Goal: Task Accomplishment & Management: Use online tool/utility

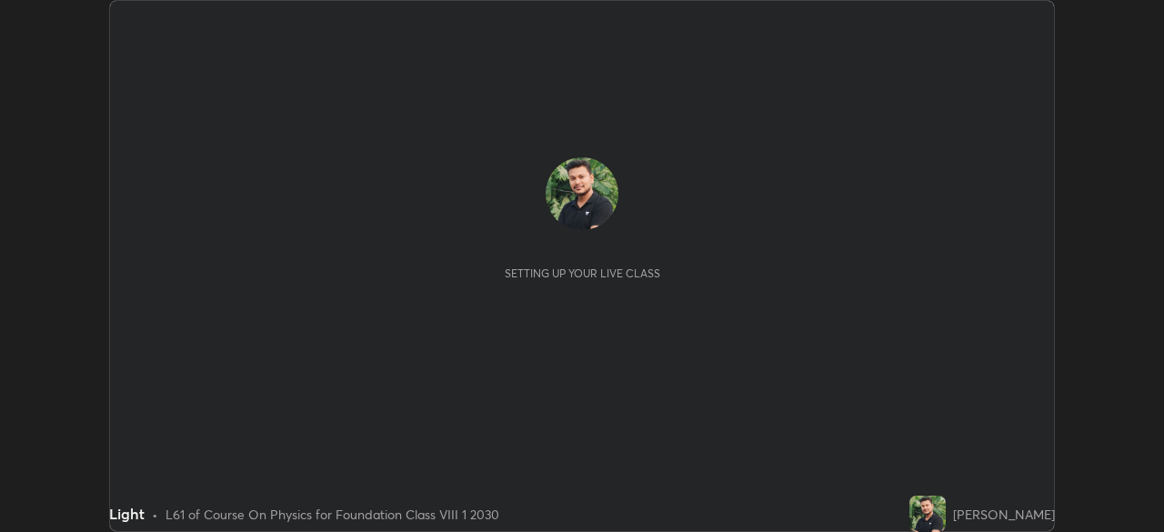
scroll to position [532, 1164]
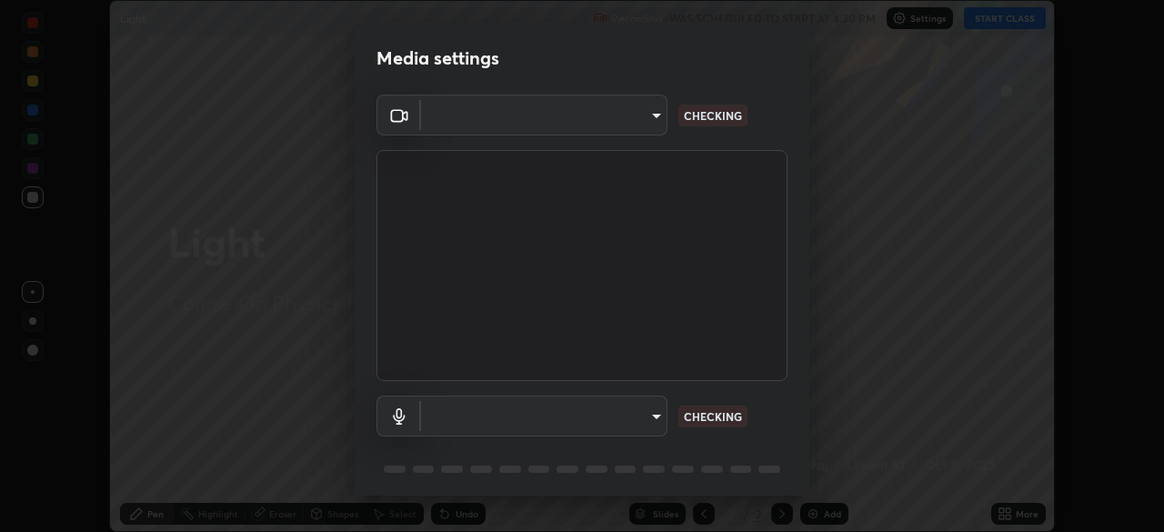
type input "f214d892c1ea21fc9911be358f21603cf7c671268a3f3fdd0c8c81d5790bf436"
type input "default"
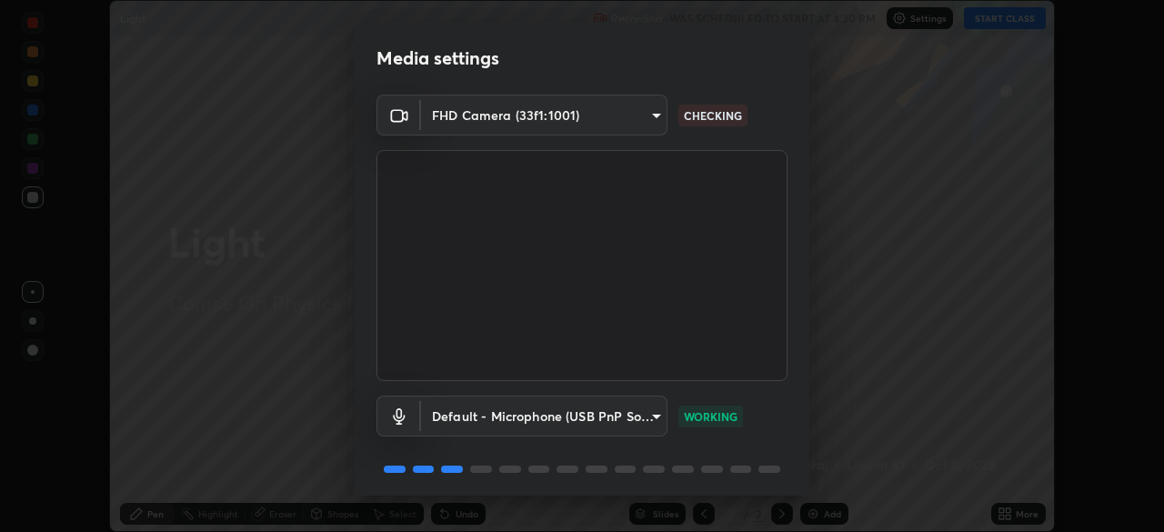
scroll to position [65, 0]
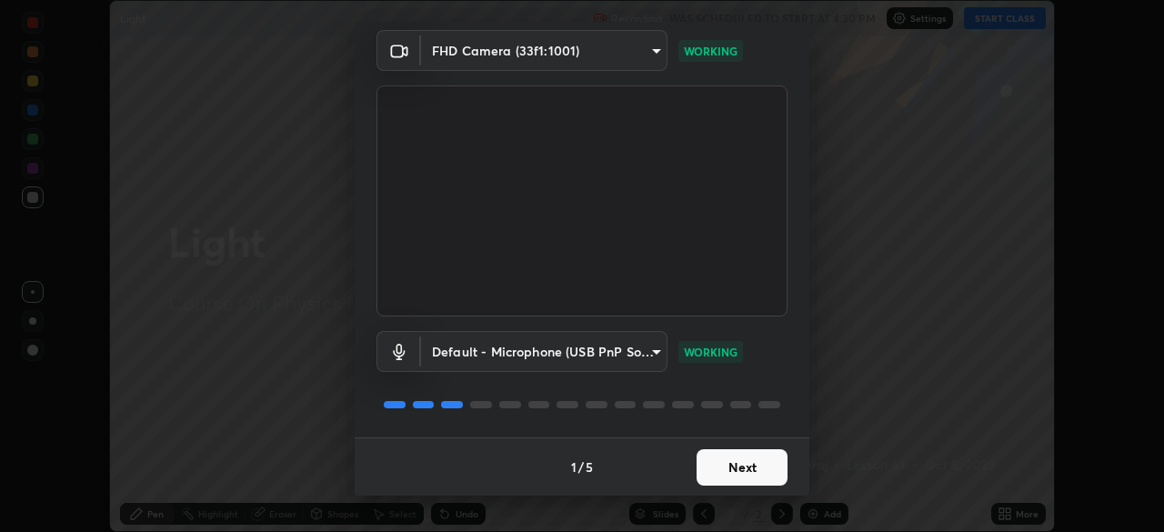
click at [739, 467] on button "Next" at bounding box center [742, 467] width 91 height 36
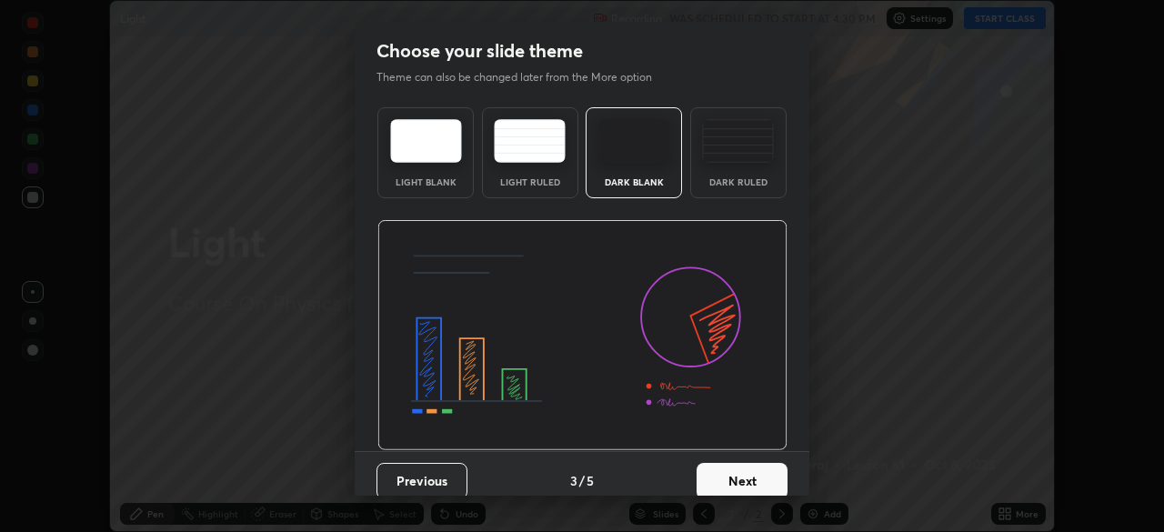
click at [747, 476] on button "Next" at bounding box center [742, 481] width 91 height 36
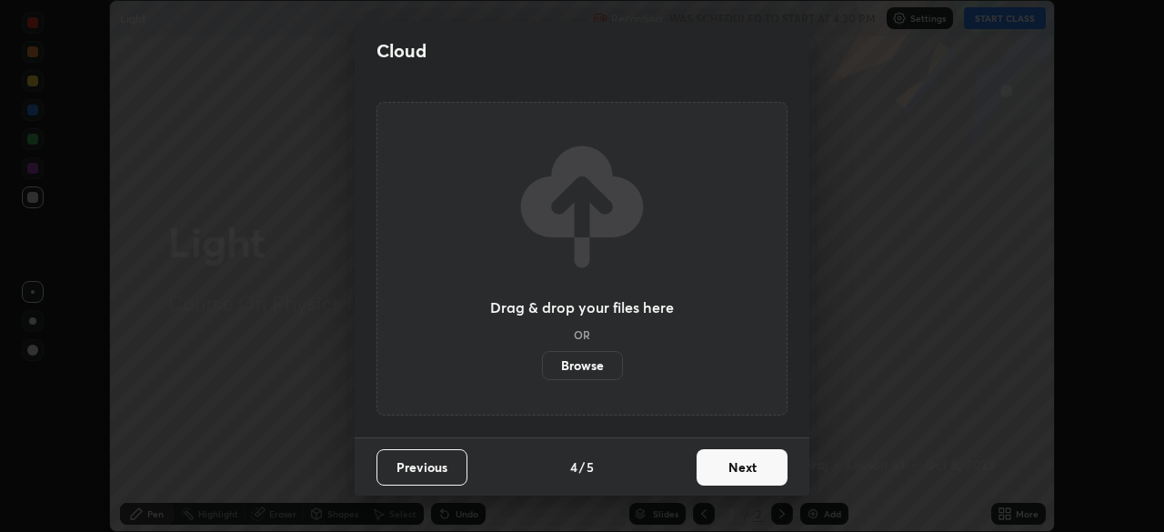
click at [745, 472] on button "Next" at bounding box center [742, 467] width 91 height 36
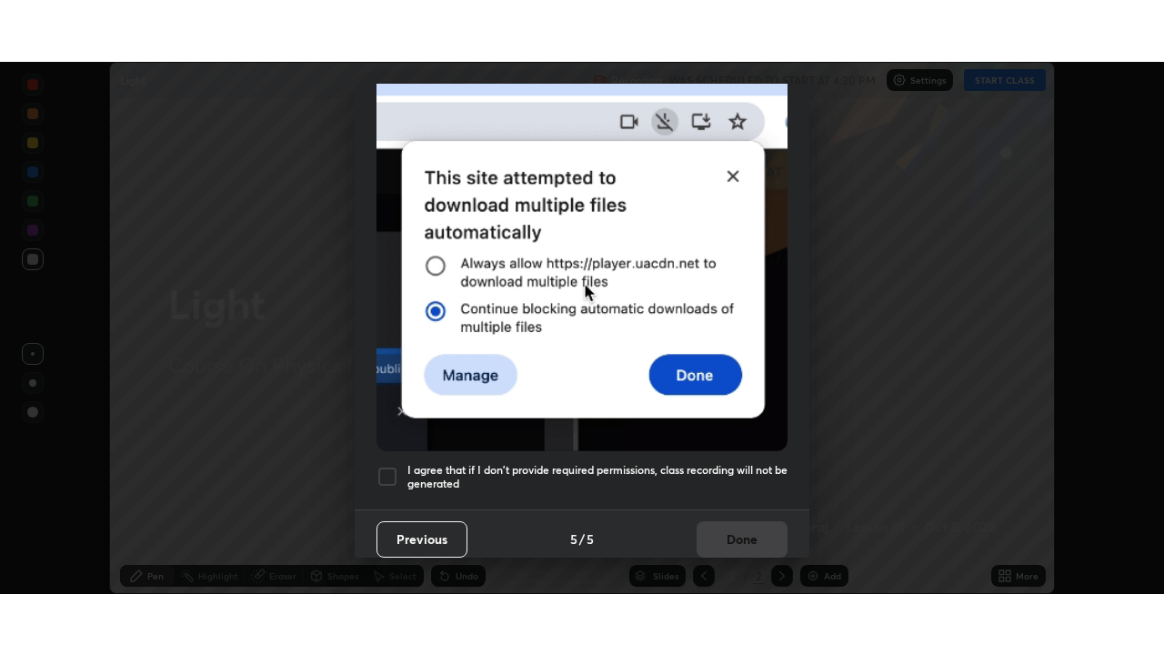
scroll to position [436, 0]
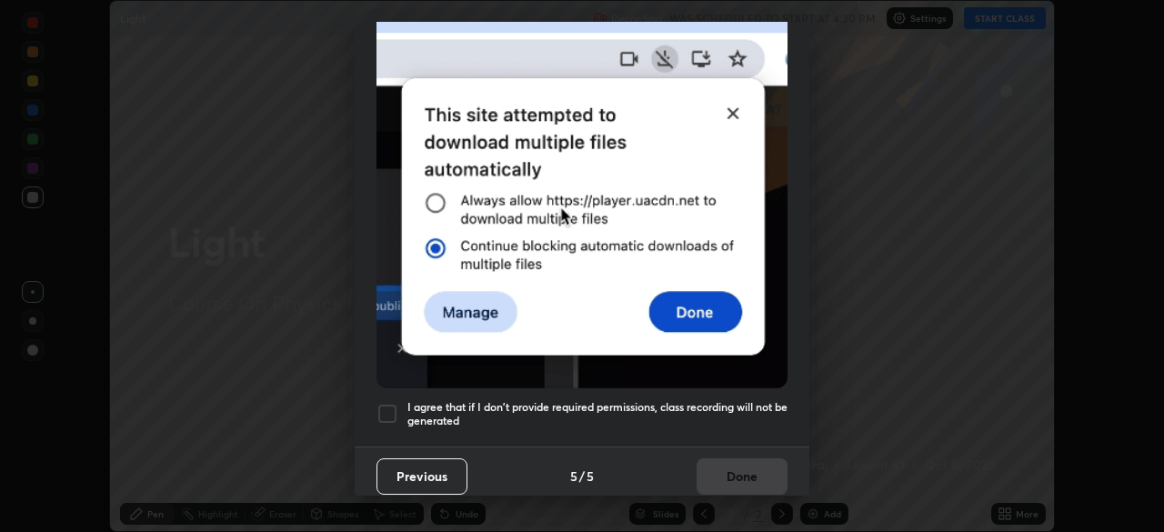
click at [389, 403] on div at bounding box center [388, 414] width 22 height 22
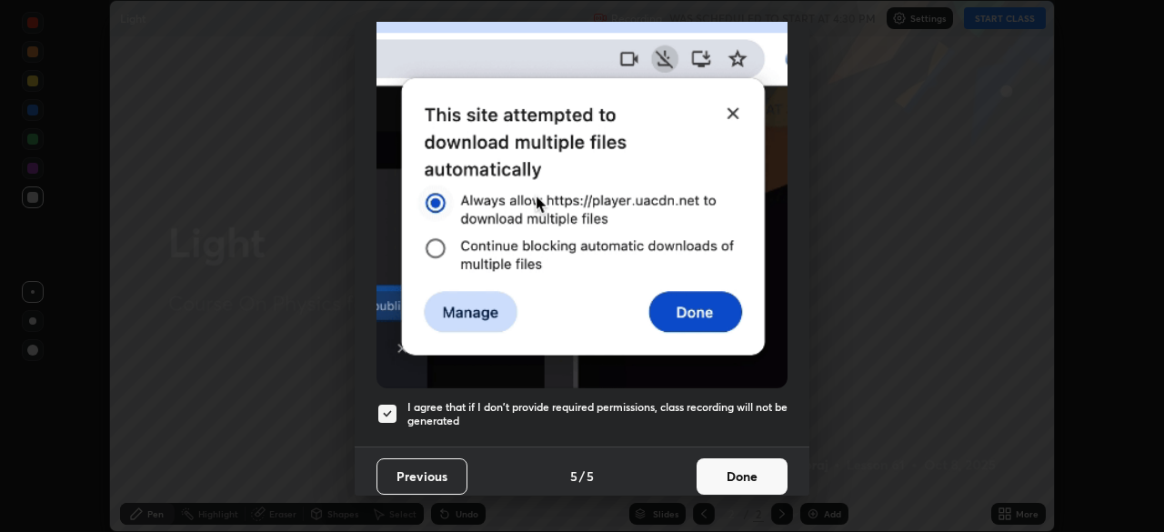
click at [741, 461] on button "Done" at bounding box center [742, 476] width 91 height 36
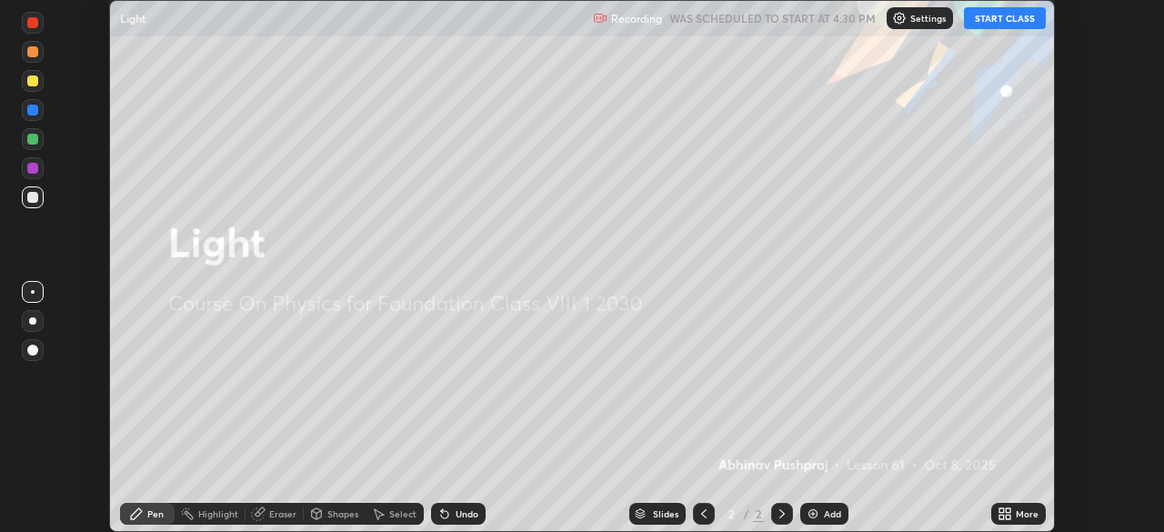
click at [1022, 509] on div "More" at bounding box center [1027, 513] width 23 height 9
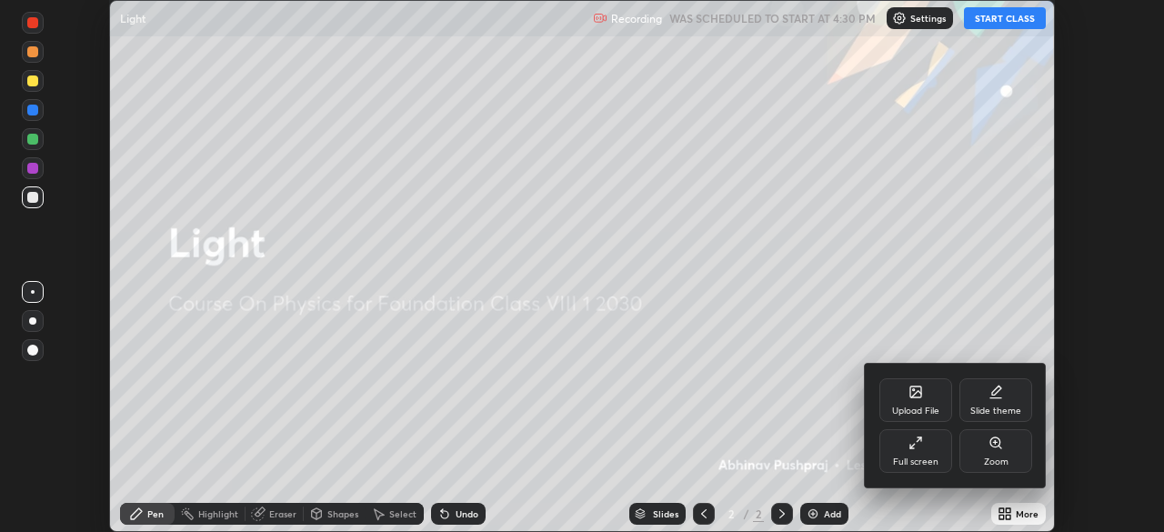
click at [920, 442] on icon at bounding box center [916, 443] width 15 height 15
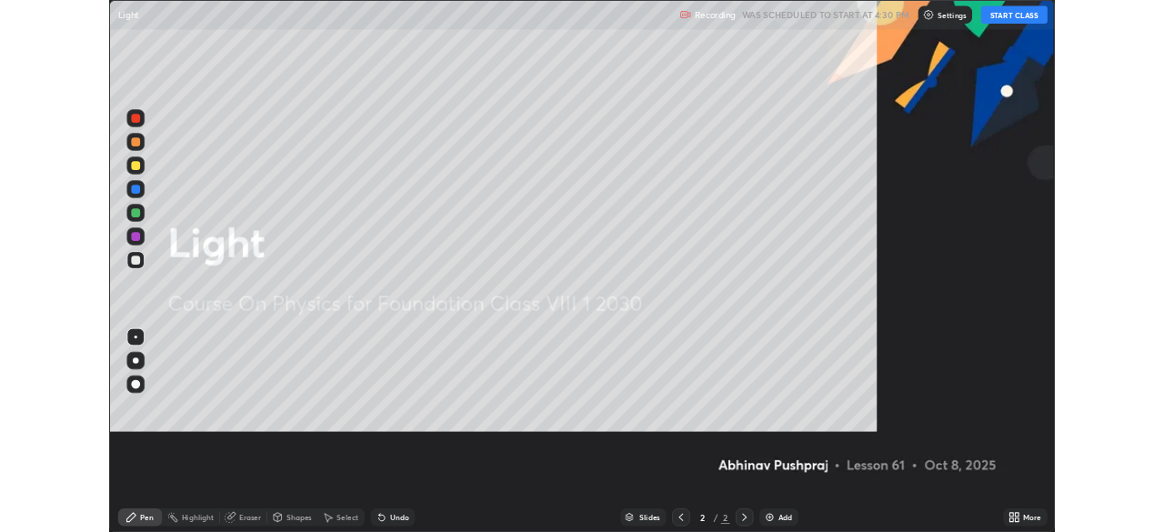
scroll to position [655, 1164]
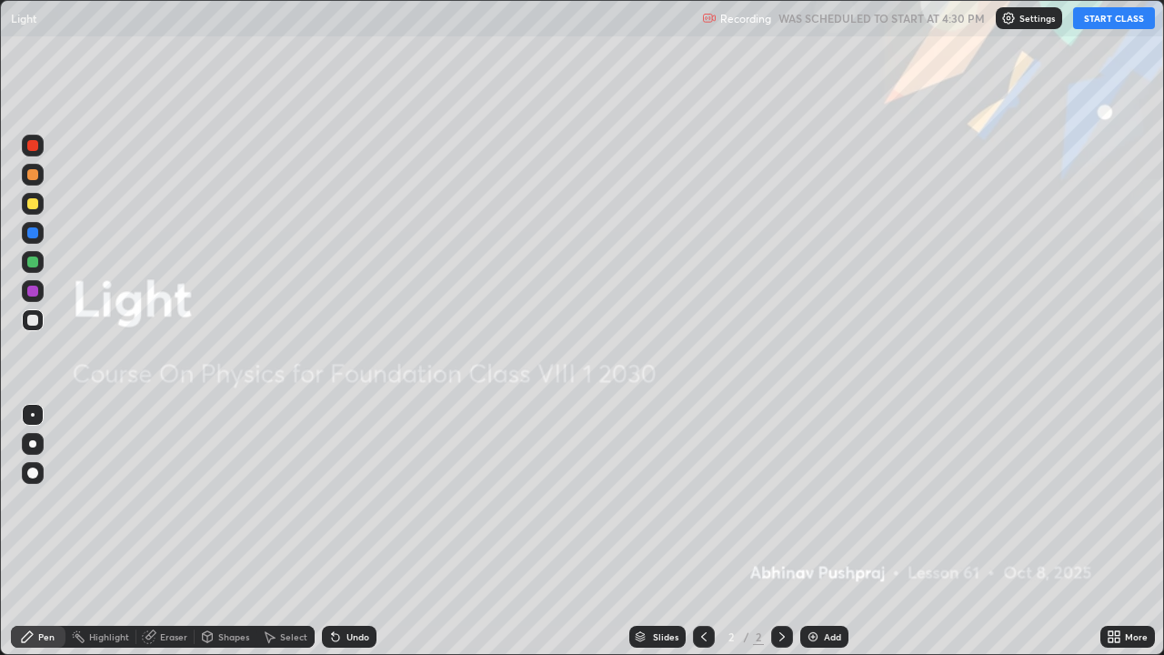
click at [1108, 20] on button "START CLASS" at bounding box center [1114, 18] width 82 height 22
click at [824, 531] on div "Add" at bounding box center [832, 636] width 17 height 9
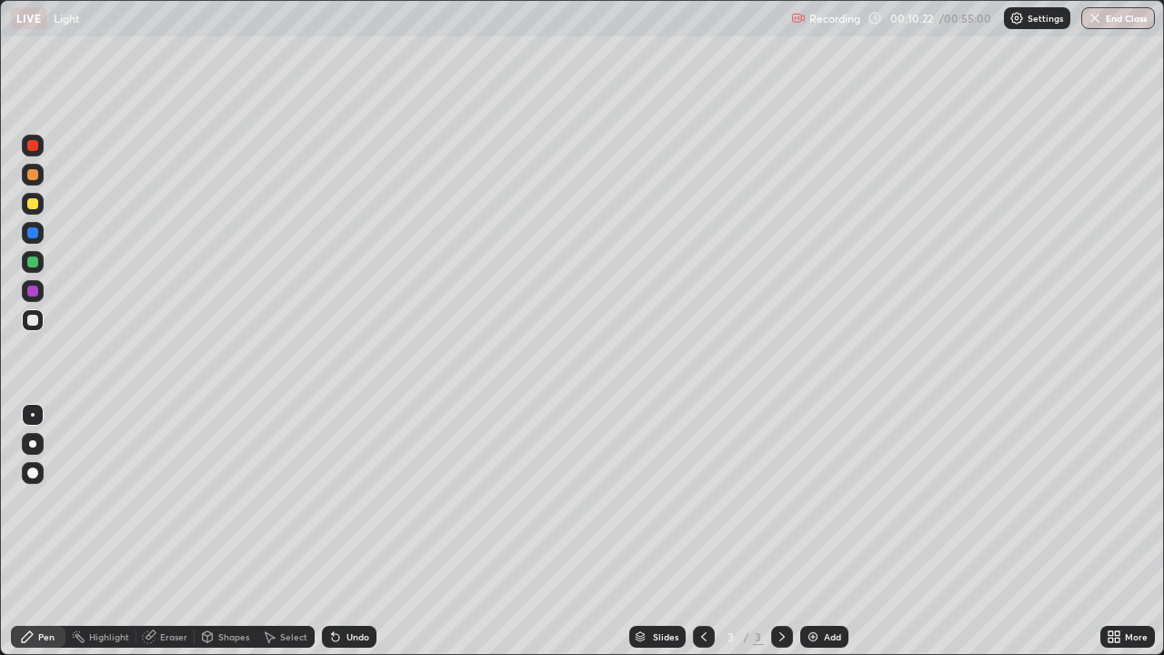
click at [30, 237] on div at bounding box center [32, 232] width 11 height 11
click at [230, 531] on div "Shapes" at bounding box center [226, 637] width 62 height 22
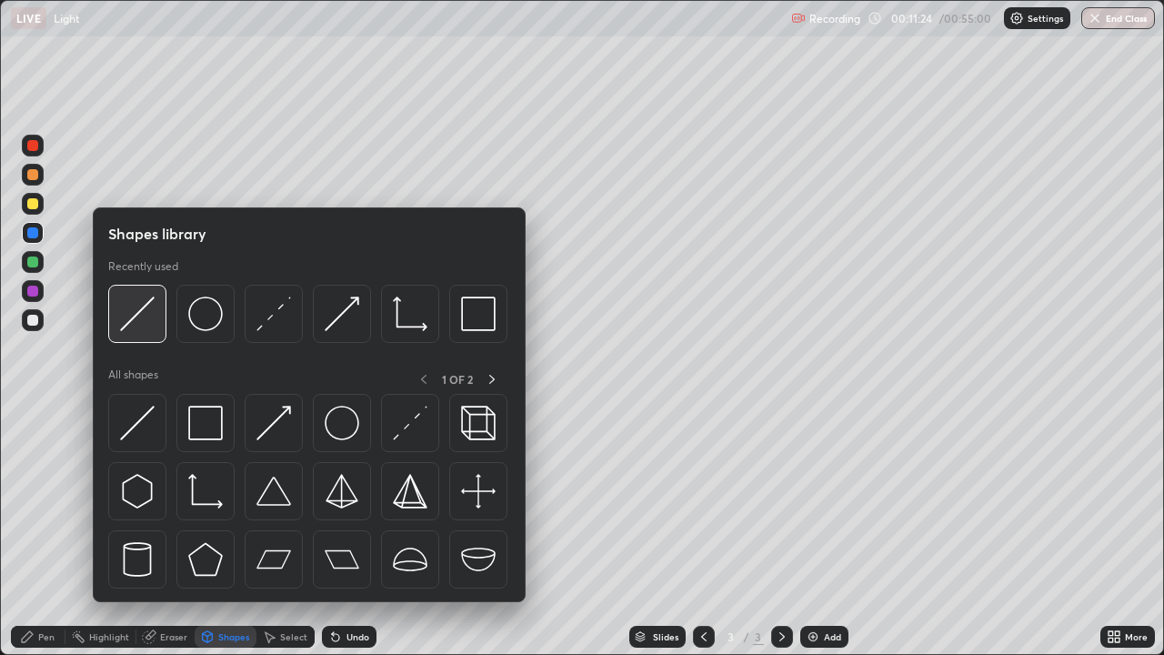
click at [152, 321] on img at bounding box center [137, 314] width 35 height 35
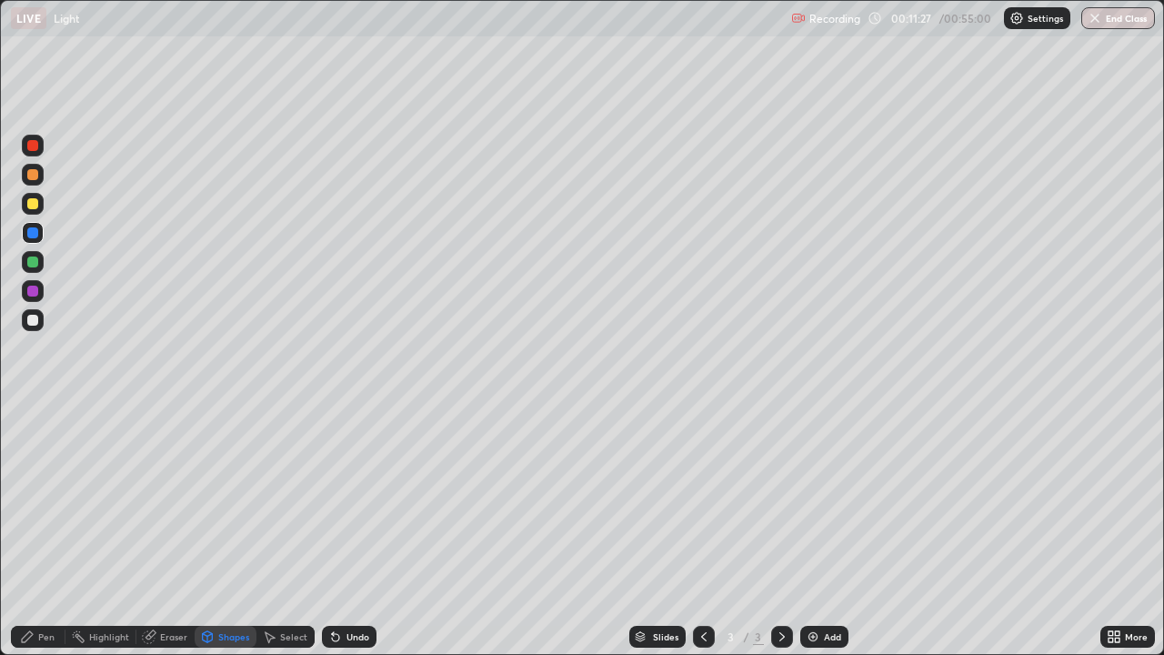
click at [294, 531] on div "Select" at bounding box center [293, 636] width 27 height 9
click at [229, 531] on div "Shapes" at bounding box center [233, 636] width 31 height 9
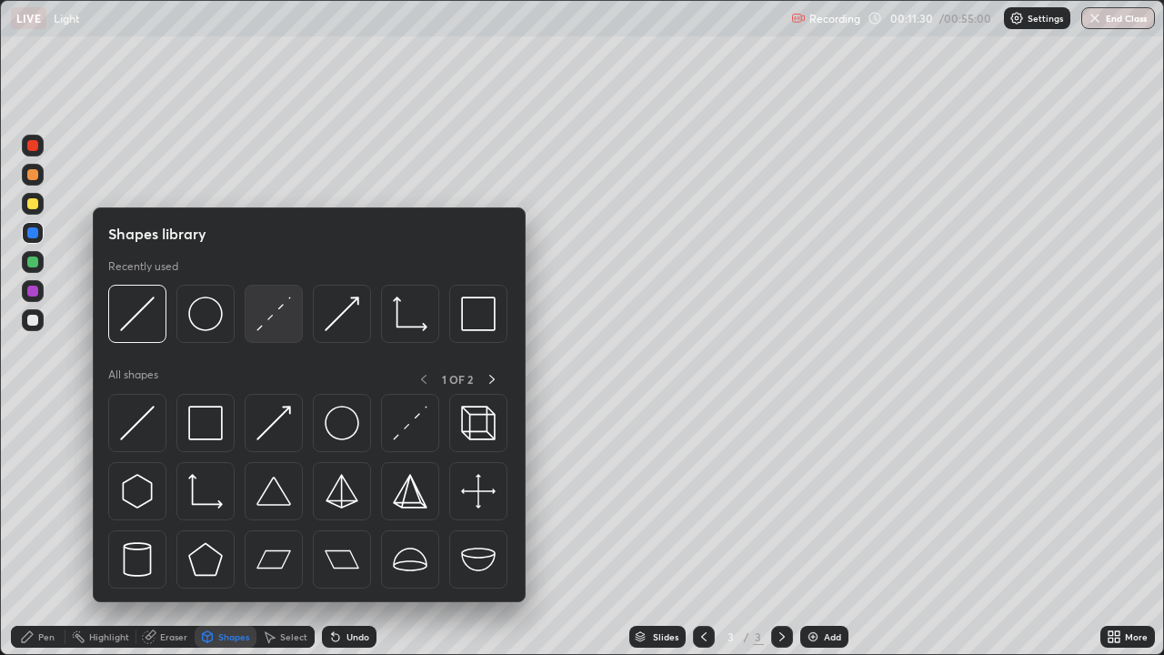
click at [274, 321] on img at bounding box center [274, 314] width 35 height 35
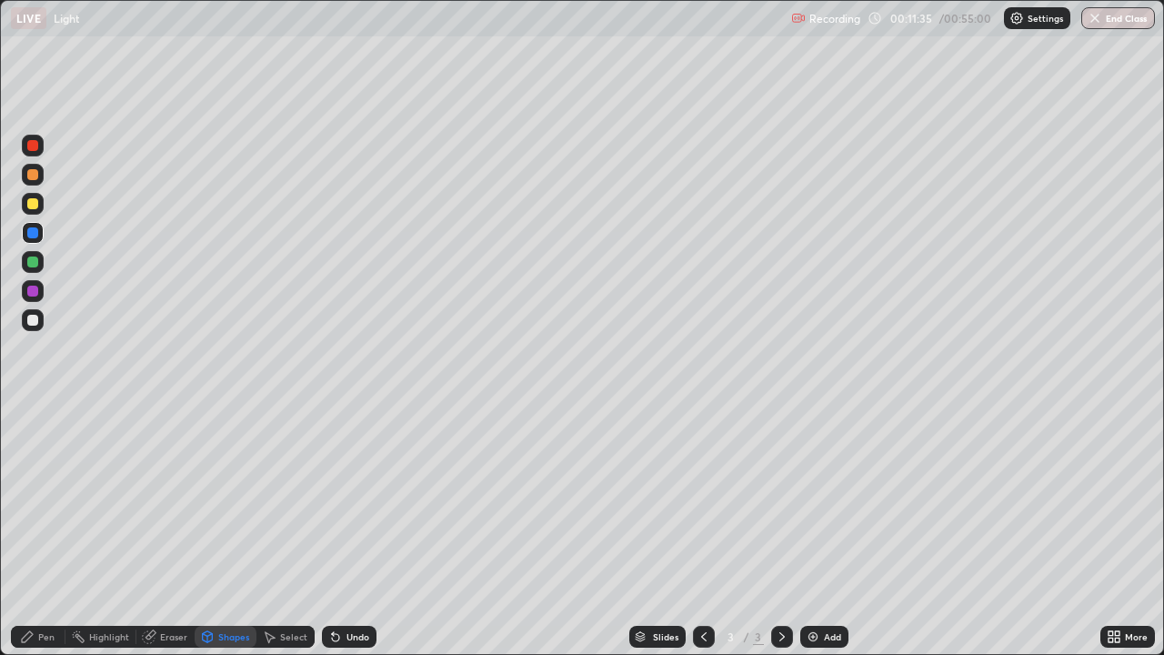
click at [355, 531] on div "Undo" at bounding box center [358, 636] width 23 height 9
click at [40, 319] on div at bounding box center [33, 320] width 22 height 22
click at [44, 531] on div "Pen" at bounding box center [46, 636] width 16 height 9
click at [28, 205] on div at bounding box center [32, 203] width 11 height 11
click at [235, 531] on div "Shapes" at bounding box center [233, 636] width 31 height 9
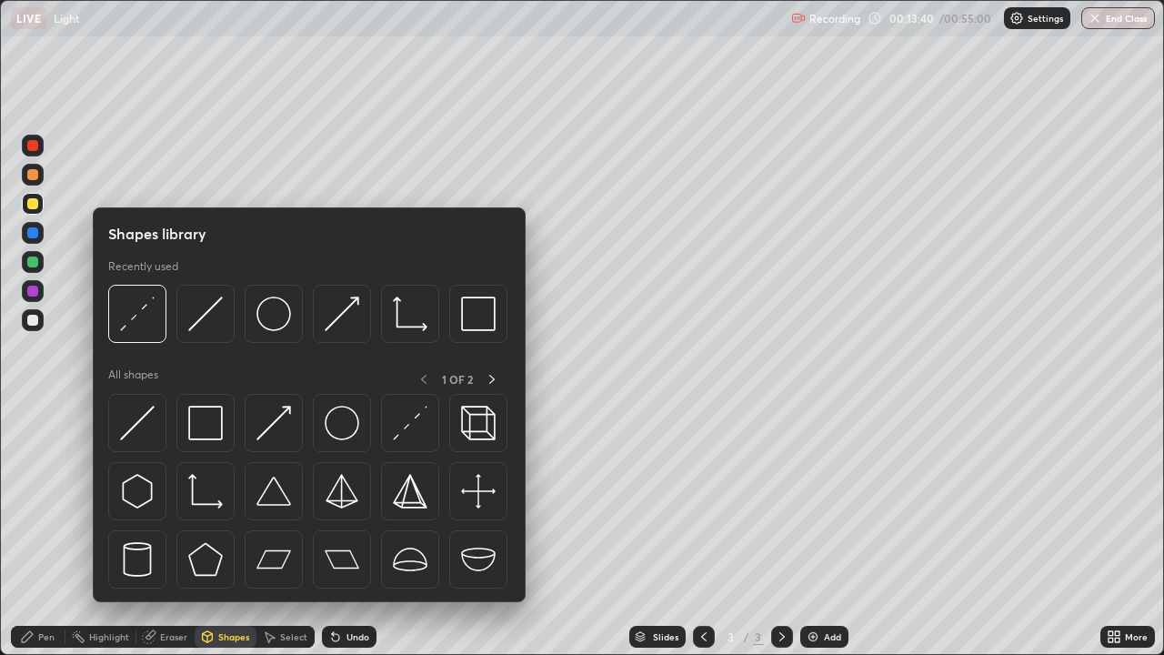
click at [207, 319] on img at bounding box center [205, 314] width 35 height 35
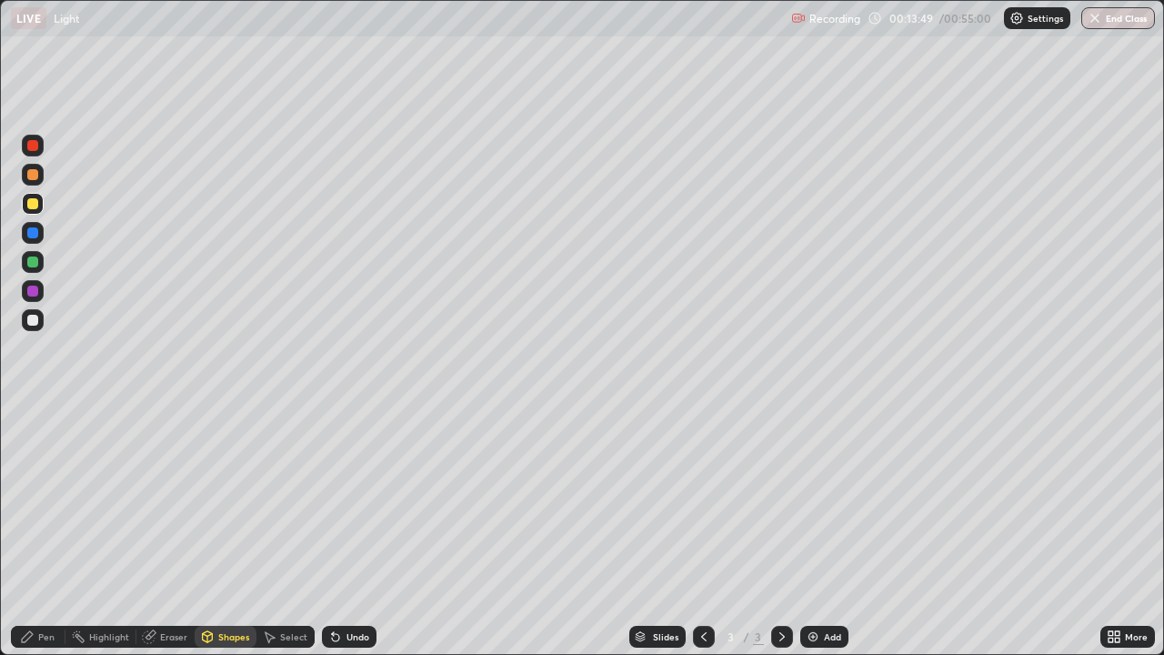
click at [350, 531] on div "Undo" at bounding box center [358, 636] width 23 height 9
click at [15, 531] on div "Pen" at bounding box center [38, 637] width 55 height 22
click at [36, 321] on div at bounding box center [32, 320] width 11 height 11
click at [349, 531] on div "Undo" at bounding box center [358, 636] width 23 height 9
click at [33, 322] on div at bounding box center [32, 320] width 11 height 11
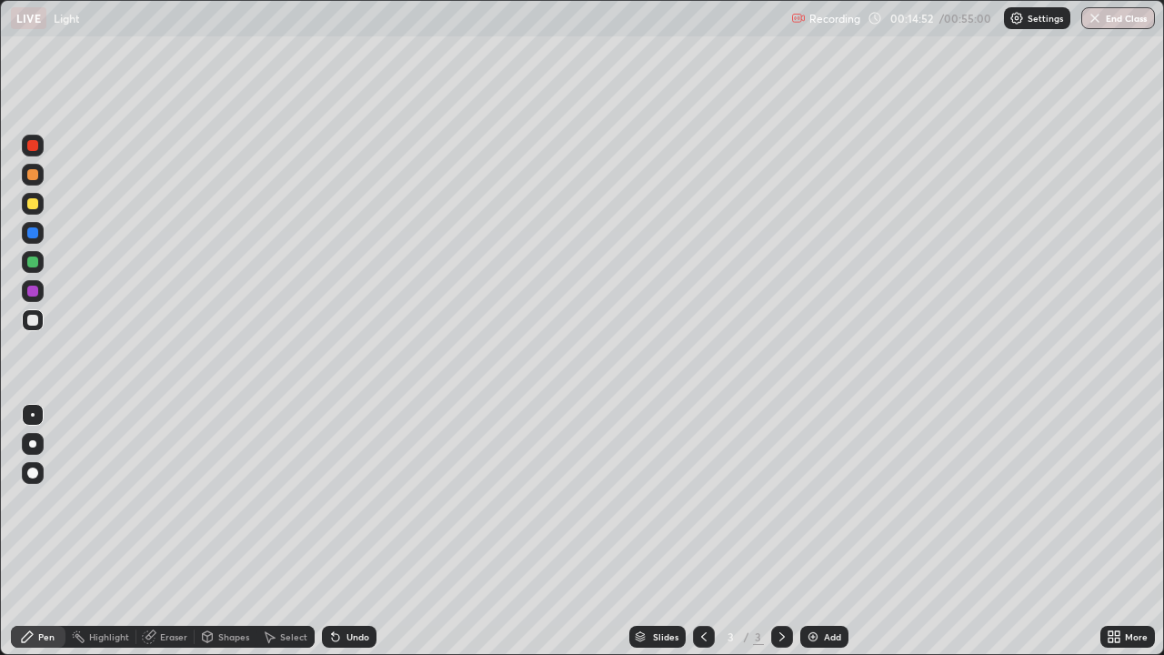
click at [352, 531] on div "Undo" at bounding box center [358, 636] width 23 height 9
click at [349, 531] on div "Undo" at bounding box center [358, 636] width 23 height 9
click at [232, 531] on div "Shapes" at bounding box center [233, 636] width 31 height 9
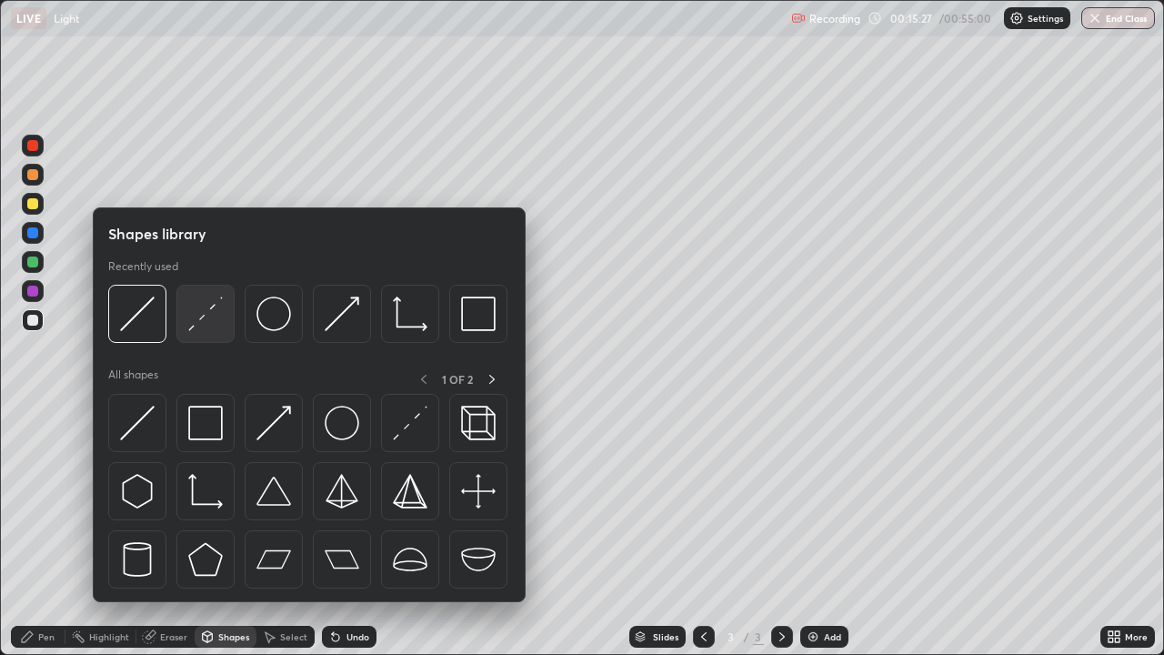
click at [211, 314] on img at bounding box center [205, 314] width 35 height 35
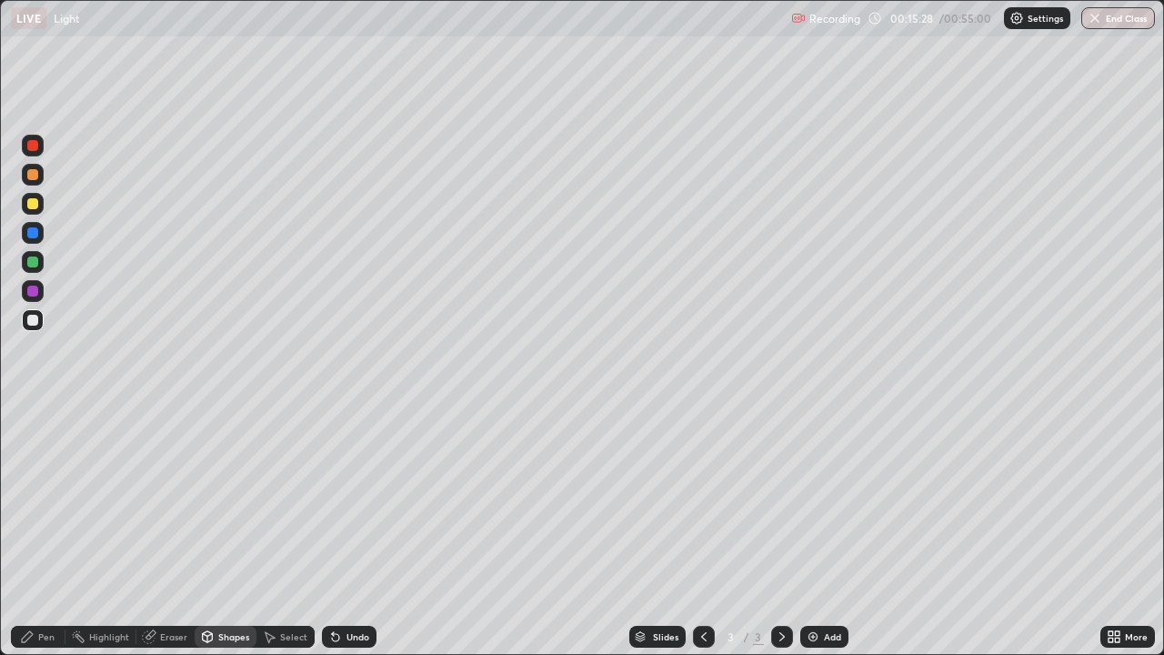
click at [34, 235] on div at bounding box center [32, 232] width 11 height 11
click at [32, 531] on icon at bounding box center [27, 637] width 15 height 15
click at [33, 317] on div at bounding box center [32, 320] width 11 height 11
click at [25, 267] on div at bounding box center [33, 262] width 22 height 22
click at [41, 324] on div at bounding box center [33, 320] width 22 height 22
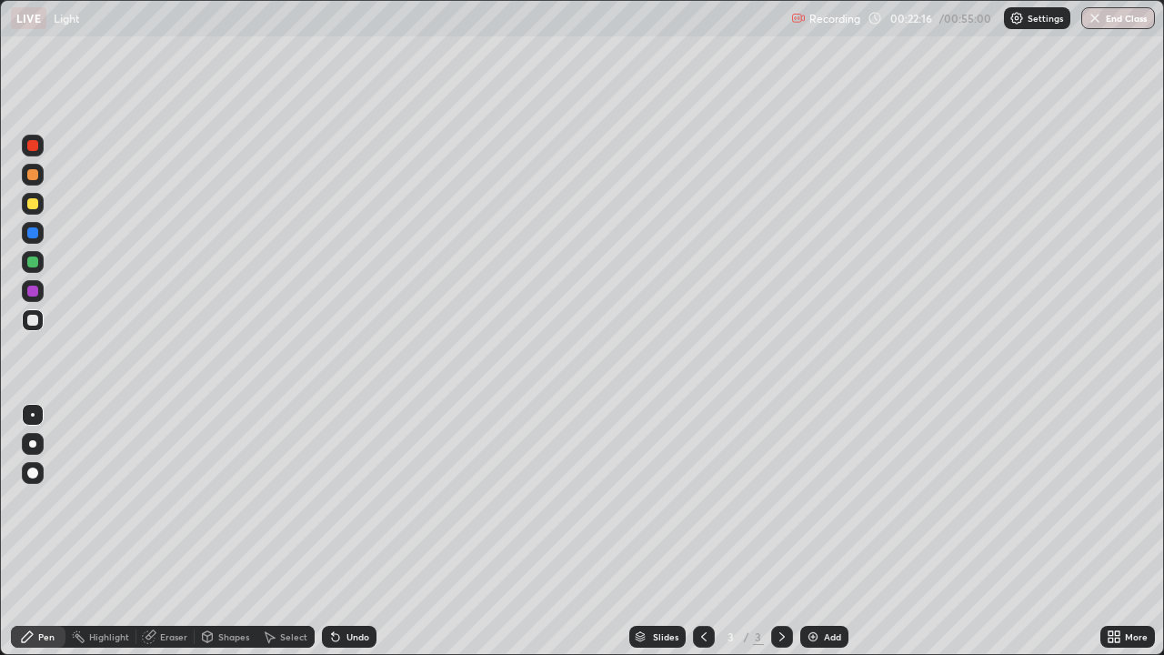
click at [231, 531] on div "Shapes" at bounding box center [226, 637] width 62 height 22
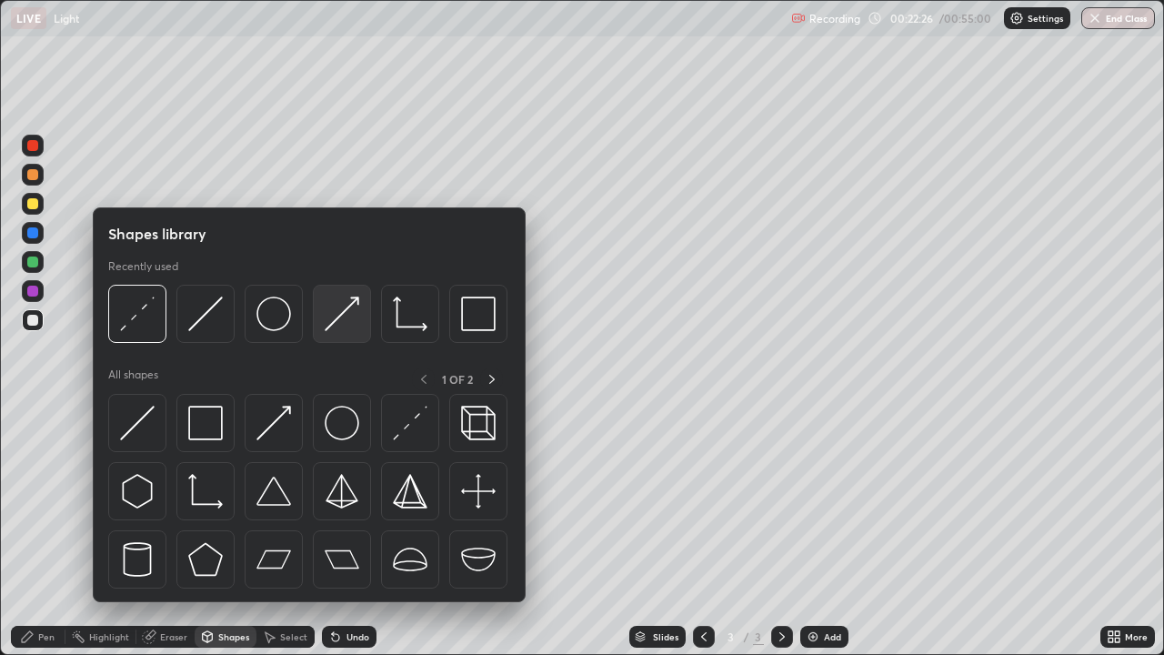
click at [359, 315] on img at bounding box center [342, 314] width 35 height 35
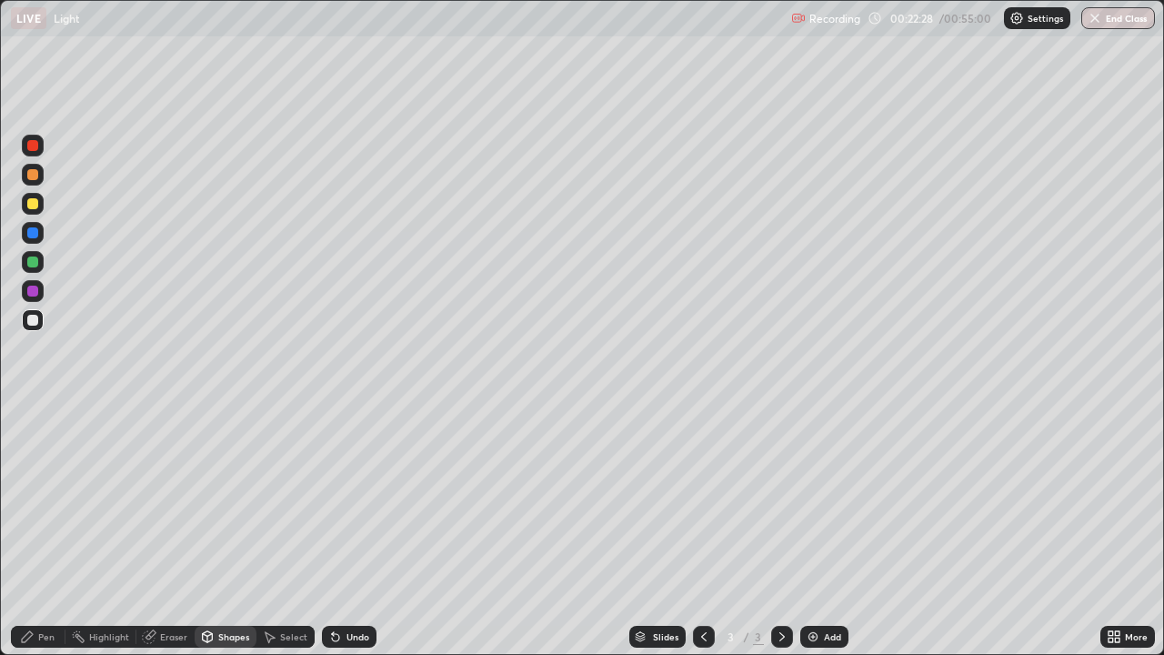
click at [29, 317] on div at bounding box center [32, 320] width 11 height 11
click at [34, 319] on div at bounding box center [32, 320] width 11 height 11
click at [32, 315] on div at bounding box center [32, 320] width 11 height 11
click at [35, 290] on div at bounding box center [32, 291] width 11 height 11
click at [37, 531] on div "Pen" at bounding box center [38, 637] width 55 height 22
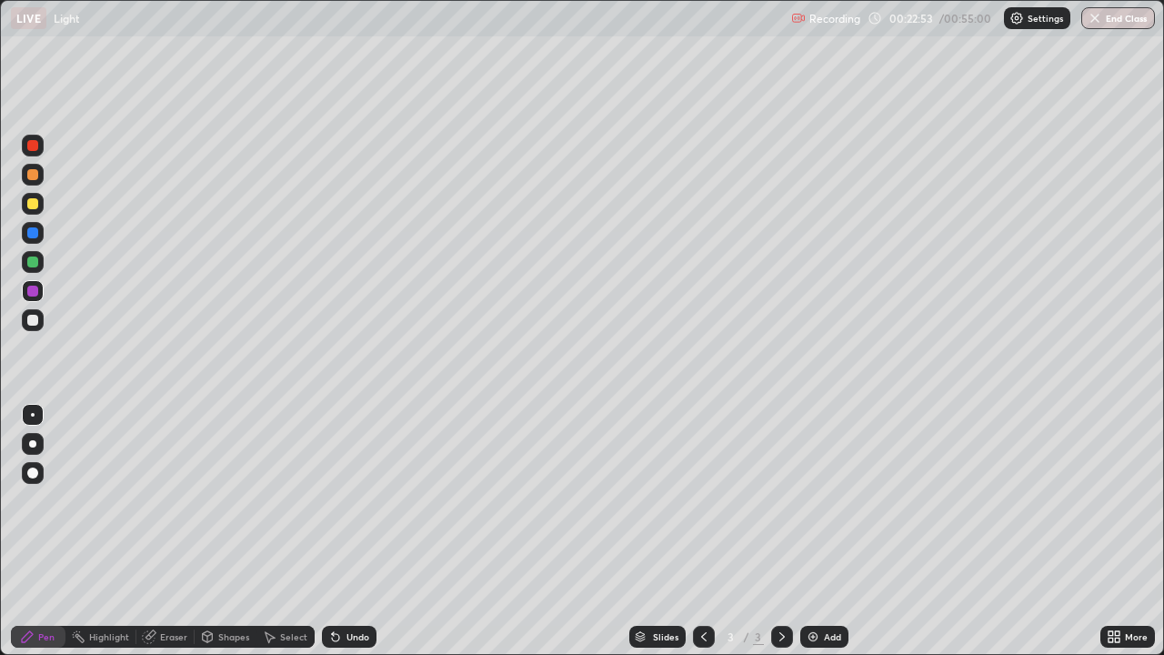
click at [35, 324] on div at bounding box center [32, 320] width 11 height 11
click at [357, 531] on div "Undo" at bounding box center [358, 636] width 23 height 9
click at [360, 531] on div "Undo" at bounding box center [358, 636] width 23 height 9
click at [32, 150] on div at bounding box center [32, 145] width 11 height 11
click at [227, 531] on div "Shapes" at bounding box center [233, 636] width 31 height 9
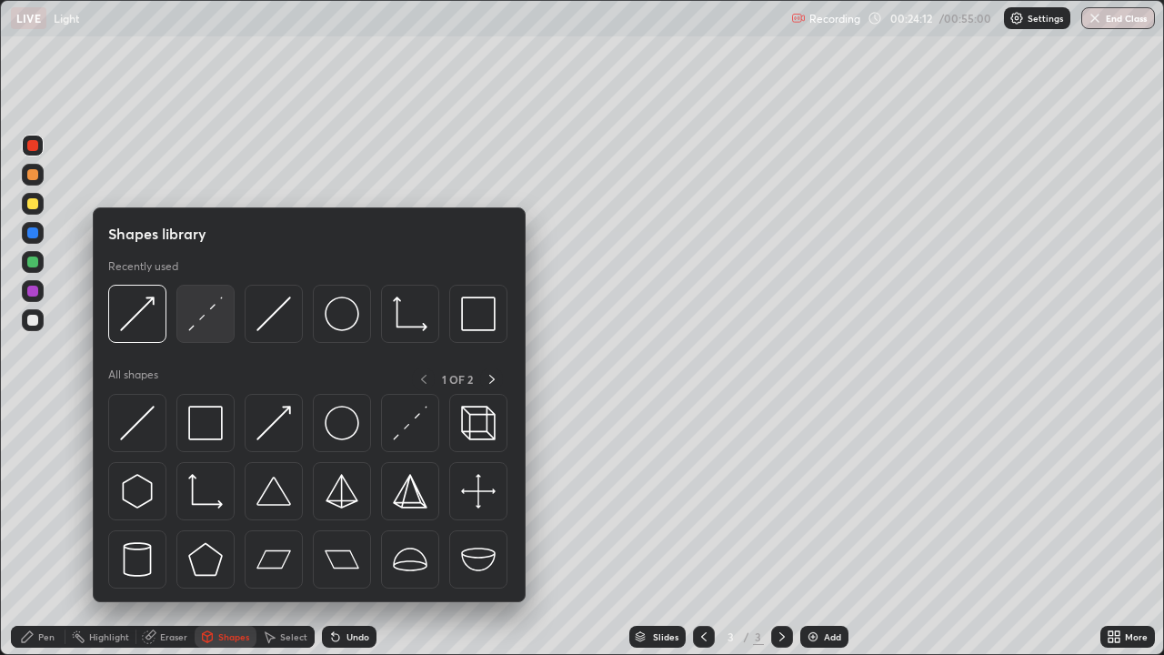
click at [214, 319] on img at bounding box center [205, 314] width 35 height 35
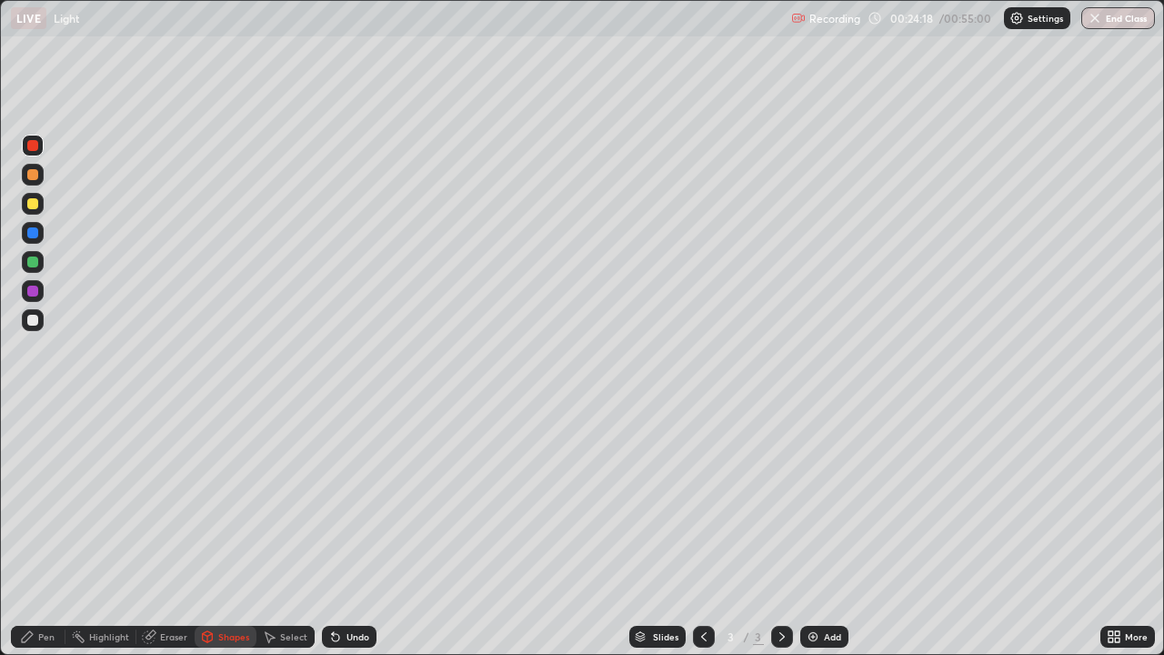
click at [347, 531] on div "Undo" at bounding box center [358, 636] width 23 height 9
click at [26, 531] on icon at bounding box center [27, 637] width 15 height 15
click at [31, 325] on div at bounding box center [32, 320] width 11 height 11
click at [230, 531] on div "Shapes" at bounding box center [233, 636] width 31 height 9
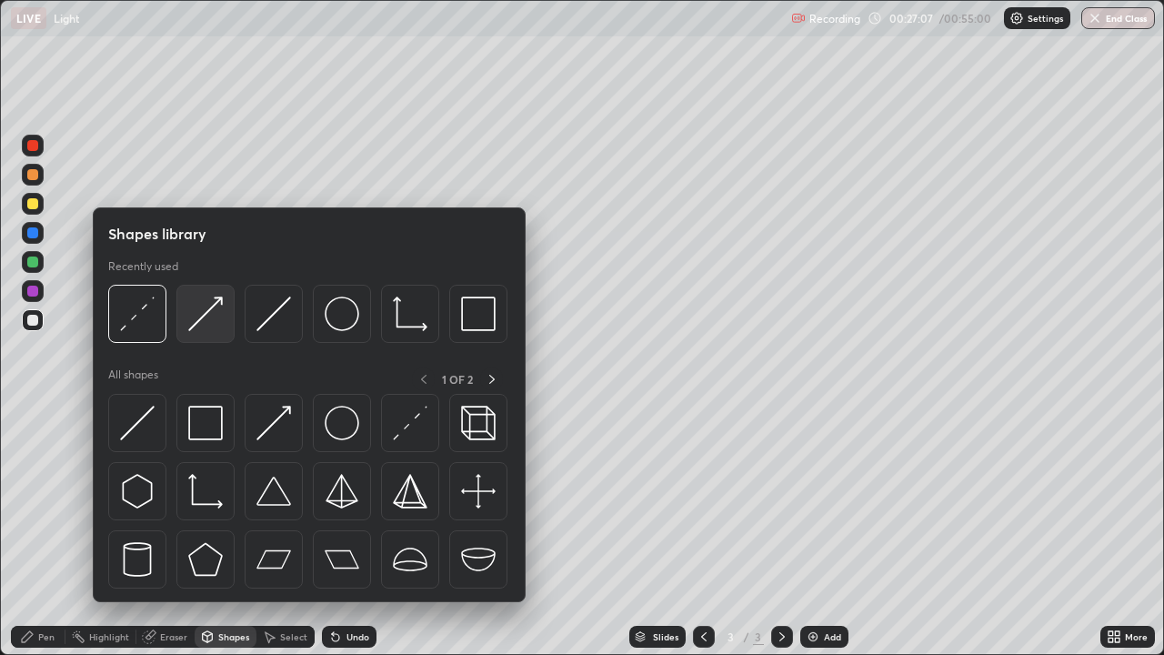
click at [217, 325] on img at bounding box center [205, 314] width 35 height 35
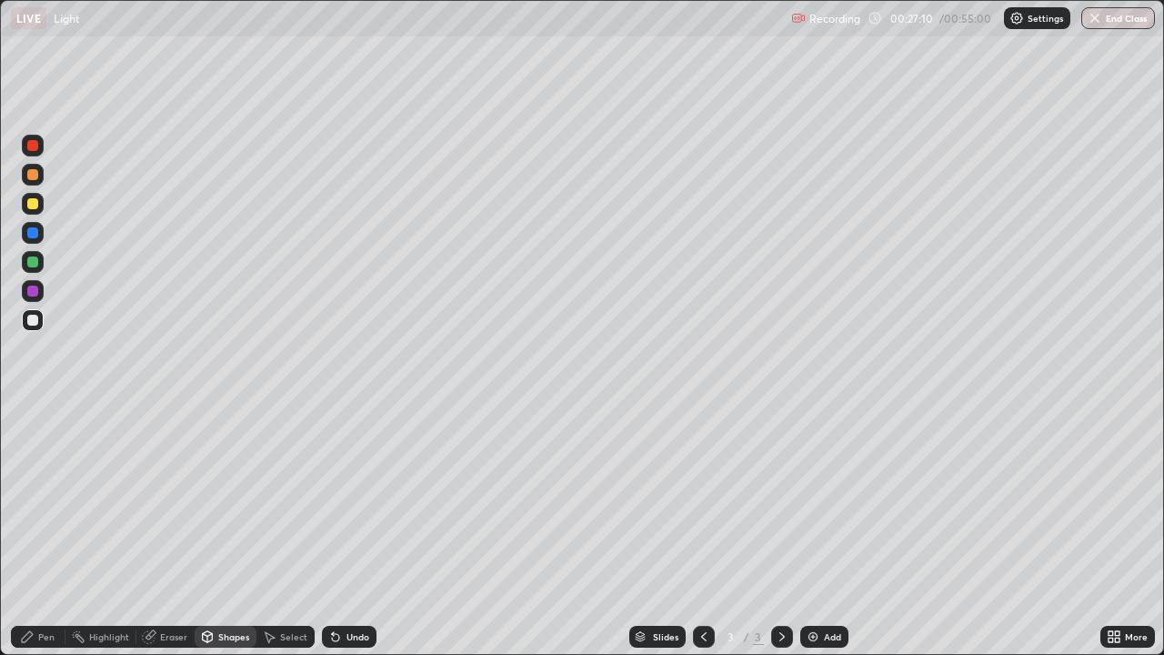
click at [357, 531] on div "Undo" at bounding box center [358, 636] width 23 height 9
click at [29, 319] on div at bounding box center [32, 320] width 11 height 11
click at [357, 531] on div "Undo" at bounding box center [358, 636] width 23 height 9
click at [41, 531] on div "Pen" at bounding box center [38, 637] width 55 height 22
click at [39, 289] on div at bounding box center [33, 291] width 22 height 22
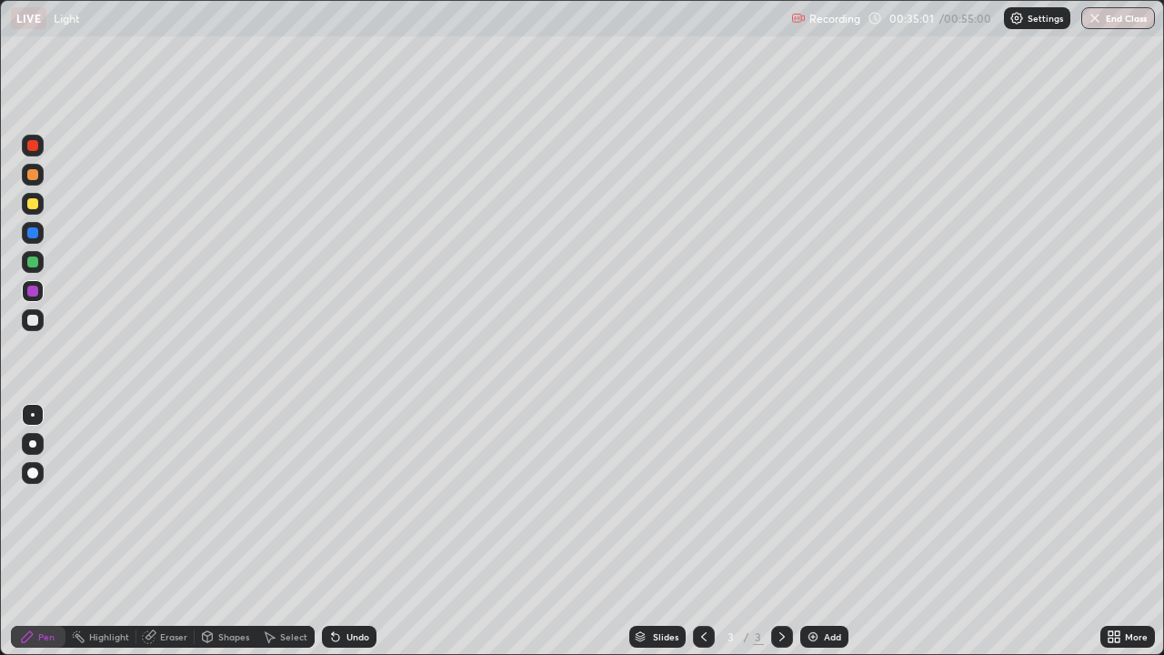
click at [234, 531] on div "Shapes" at bounding box center [233, 636] width 31 height 9
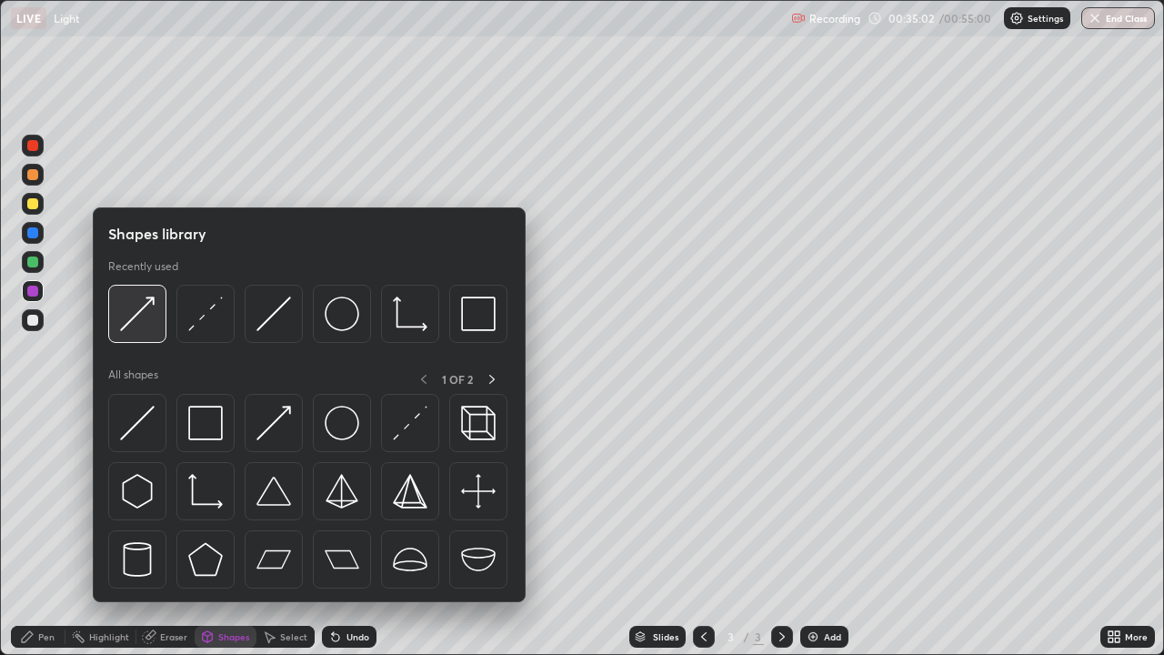
click at [144, 316] on img at bounding box center [137, 314] width 35 height 35
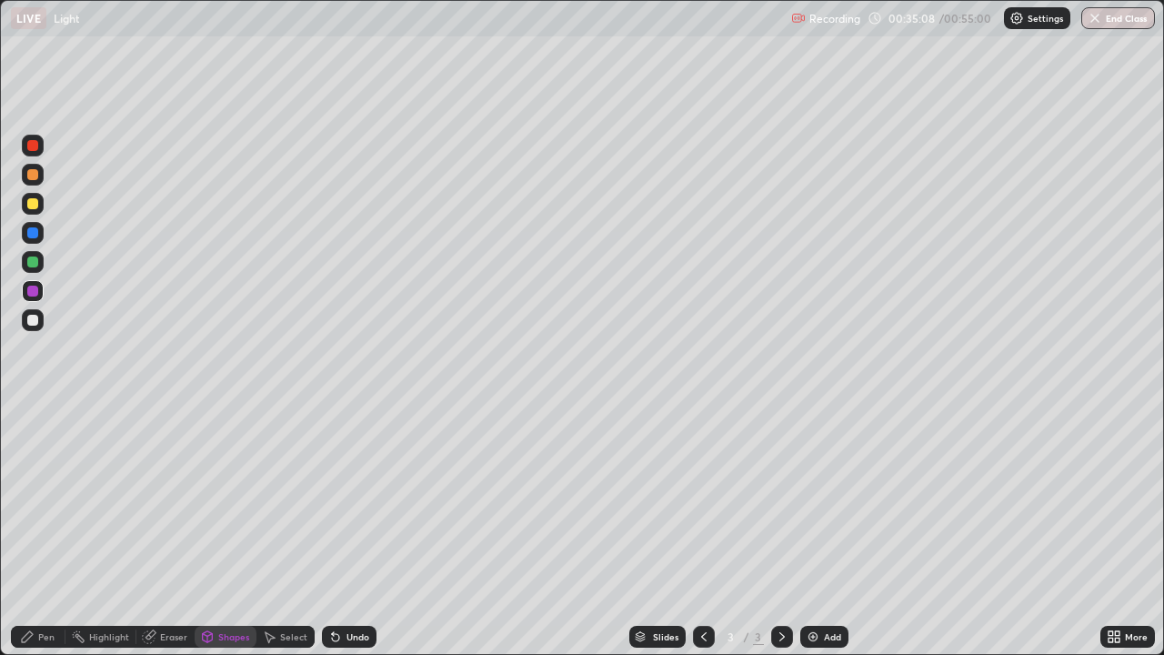
click at [350, 531] on div "Undo" at bounding box center [349, 637] width 55 height 22
click at [344, 531] on div "Undo" at bounding box center [349, 637] width 55 height 22
click at [229, 531] on div "Shapes" at bounding box center [233, 636] width 31 height 9
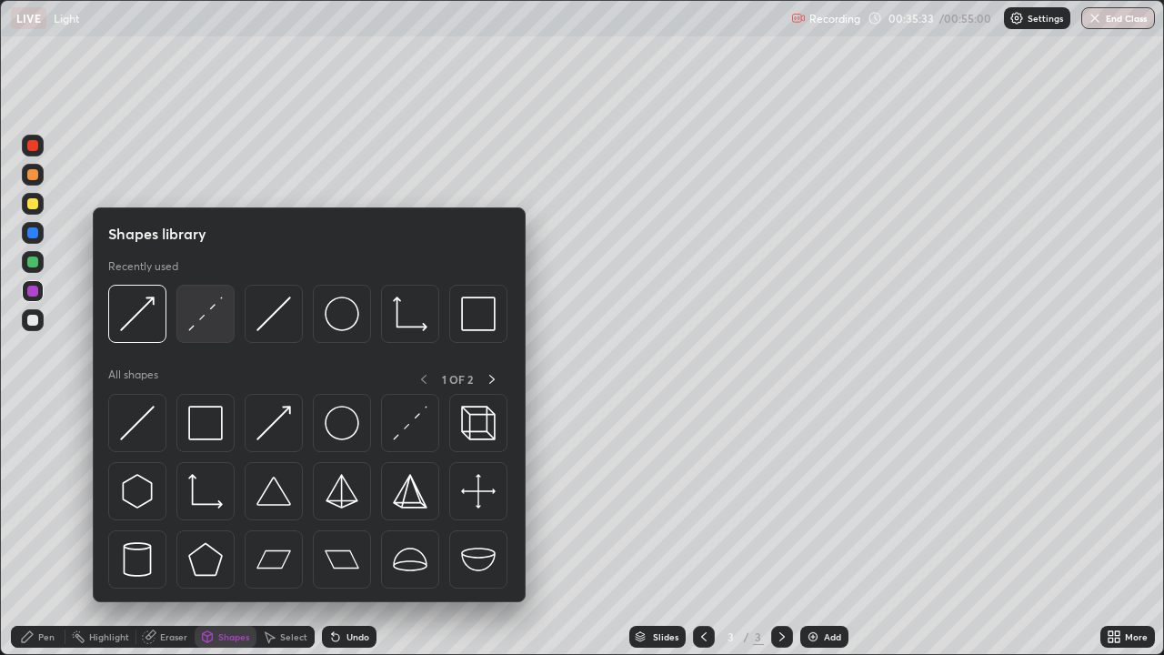
click at [207, 317] on img at bounding box center [205, 314] width 35 height 35
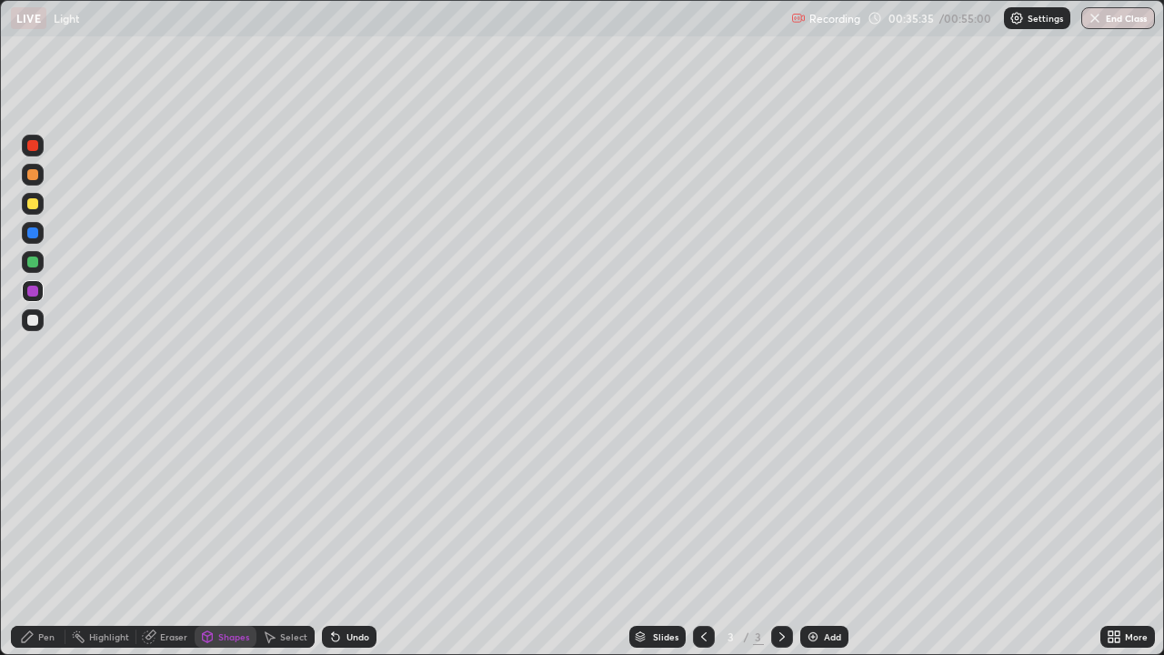
click at [34, 178] on div at bounding box center [32, 174] width 11 height 11
click at [352, 531] on div "Undo" at bounding box center [349, 637] width 55 height 22
click at [35, 531] on div "Pen" at bounding box center [38, 637] width 55 height 22
click at [35, 318] on div at bounding box center [32, 320] width 11 height 11
click at [1123, 22] on button "End Class" at bounding box center [1119, 18] width 74 height 22
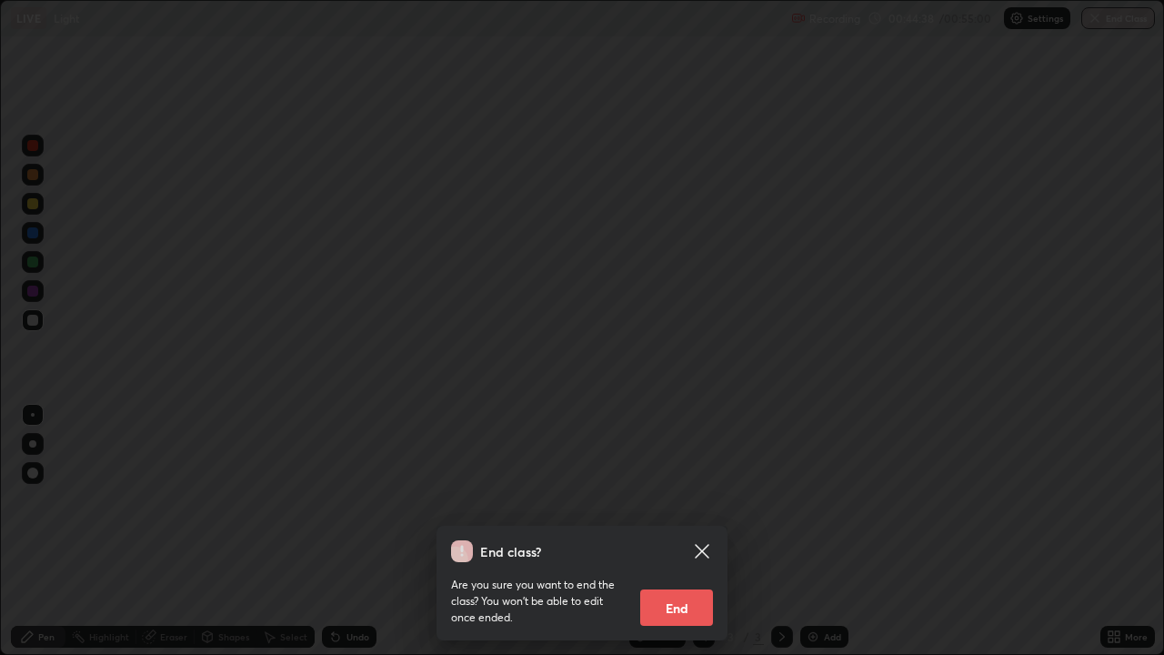
click at [689, 531] on button "End" at bounding box center [676, 607] width 73 height 36
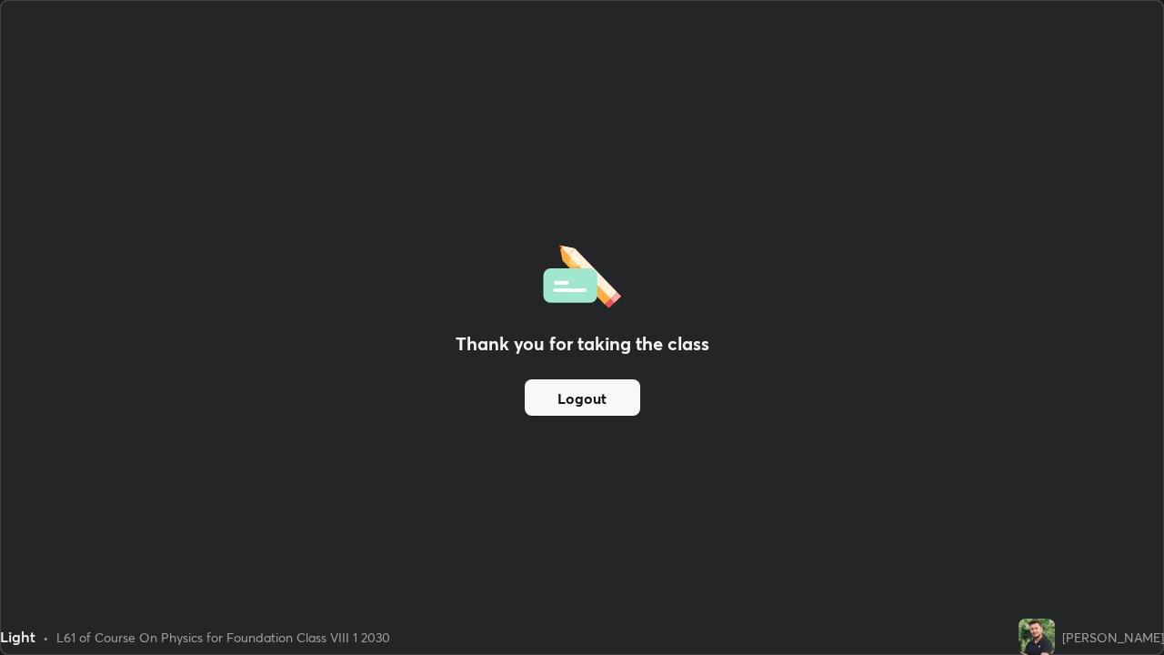
click at [618, 397] on button "Logout" at bounding box center [583, 397] width 116 height 36
click at [708, 309] on div "Thank you for taking the class Logout" at bounding box center [582, 327] width 1163 height 653
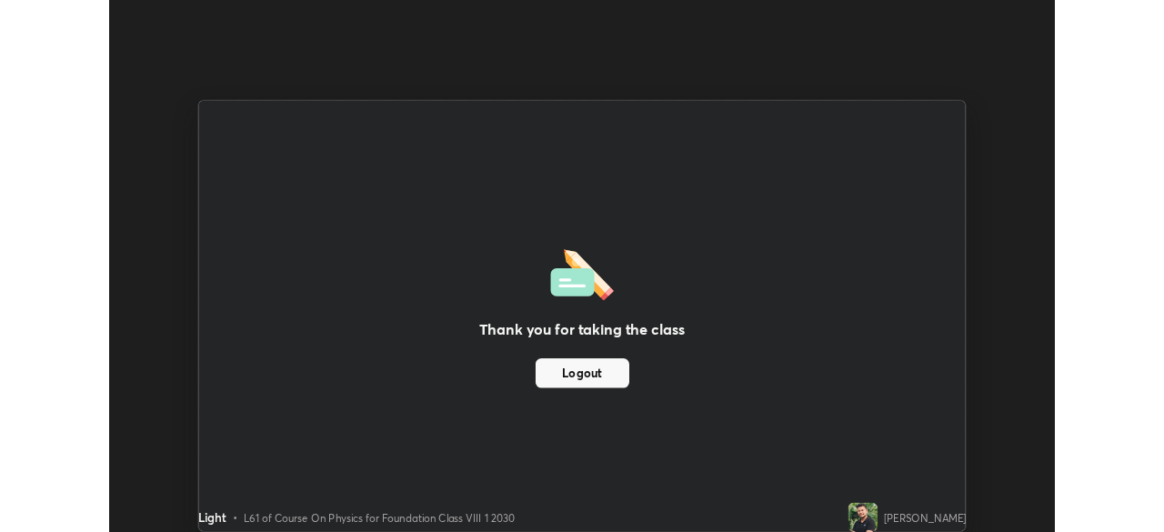
scroll to position [90439, 89807]
